Goal: Book appointment/travel/reservation

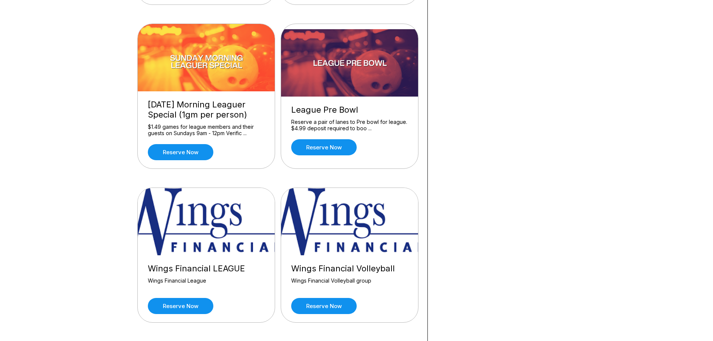
scroll to position [711, 0]
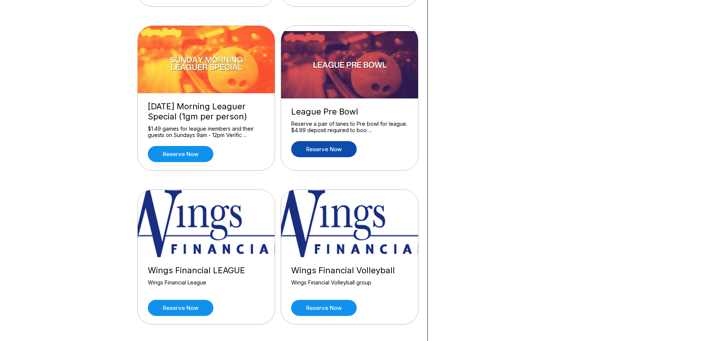
click at [339, 150] on link "Reserve now" at bounding box center [323, 149] width 65 height 16
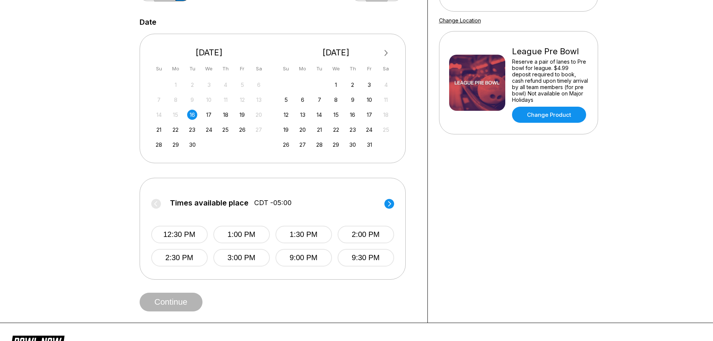
scroll to position [150, 0]
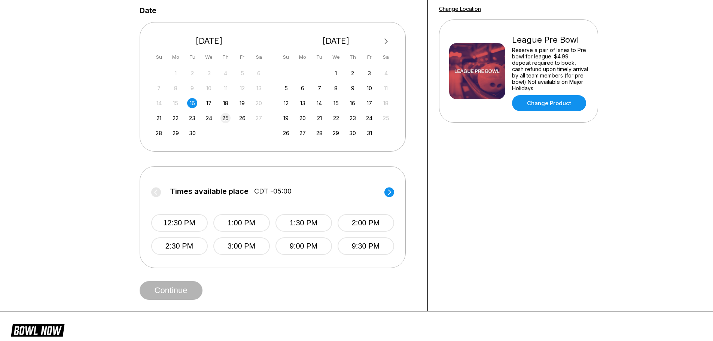
click at [228, 119] on div "25" at bounding box center [225, 118] width 10 height 10
click at [385, 190] on circle at bounding box center [389, 192] width 10 height 10
click at [157, 193] on circle at bounding box center [156, 192] width 10 height 10
click at [392, 192] on circle at bounding box center [389, 192] width 10 height 10
click at [392, 192] on label "Times available place CDT -05:00" at bounding box center [274, 193] width 243 height 12
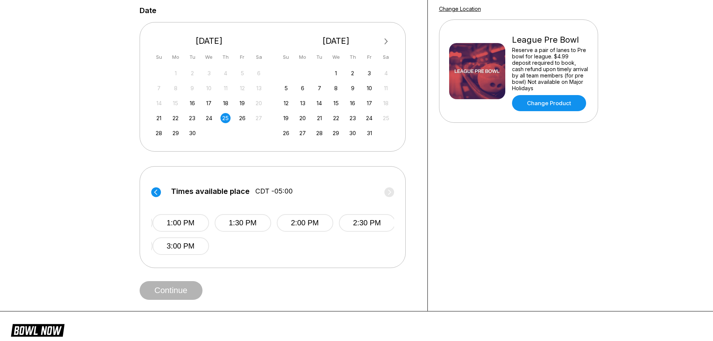
click at [392, 192] on label "Times available place CDT -05:00" at bounding box center [273, 193] width 243 height 12
click at [210, 118] on div "24" at bounding box center [209, 118] width 10 height 10
click at [388, 192] on circle at bounding box center [389, 192] width 10 height 10
click at [156, 191] on icon at bounding box center [155, 191] width 3 height 5
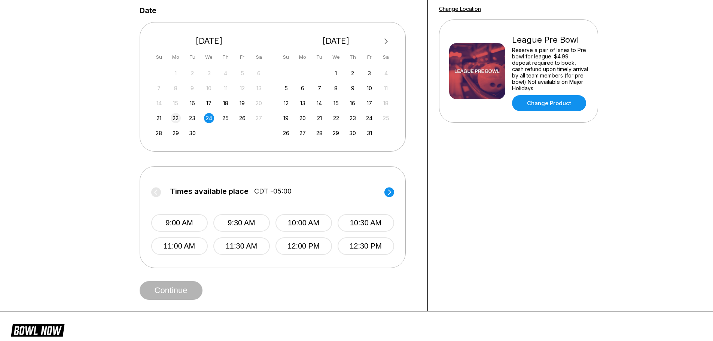
click at [174, 116] on div "22" at bounding box center [176, 118] width 10 height 10
click at [392, 192] on circle at bounding box center [389, 192] width 10 height 10
click at [392, 192] on label "Times available place CDT -05:00" at bounding box center [272, 193] width 243 height 12
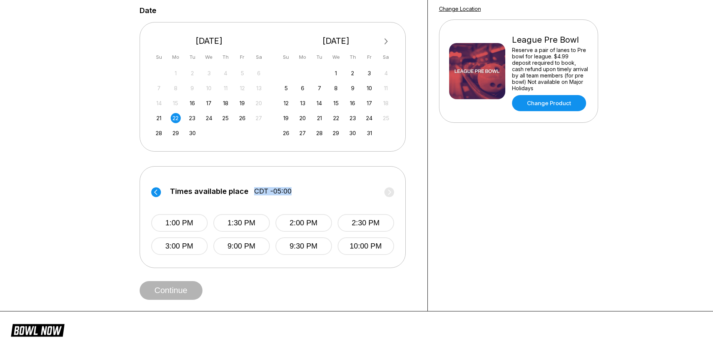
click at [392, 192] on label "Times available place CDT -05:00" at bounding box center [272, 193] width 243 height 12
click at [153, 192] on circle at bounding box center [156, 192] width 10 height 10
click at [162, 117] on div "21" at bounding box center [159, 118] width 10 height 10
click at [390, 193] on circle at bounding box center [389, 192] width 10 height 10
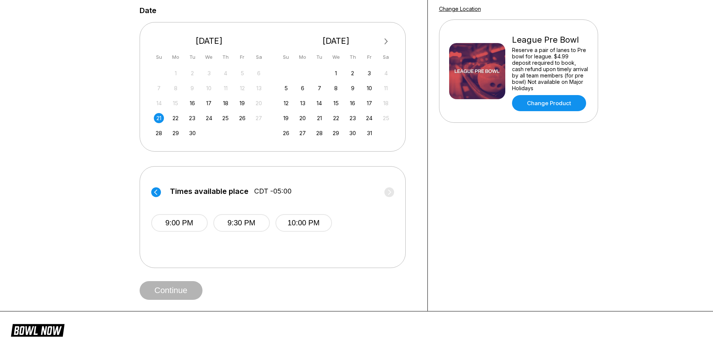
click at [156, 191] on circle at bounding box center [156, 192] width 10 height 10
